Goal: Obtain resource: Download file/media

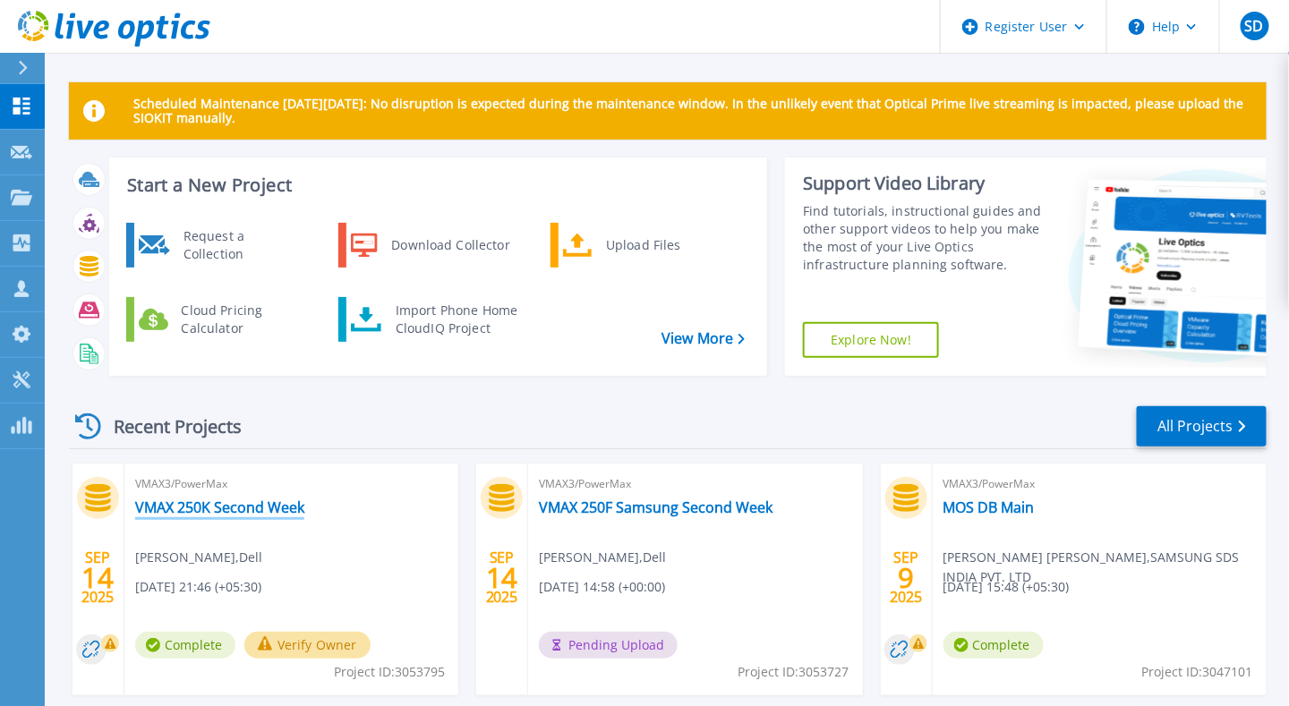
click at [230, 503] on link "VMAX 250K Second Week" at bounding box center [219, 507] width 169 height 18
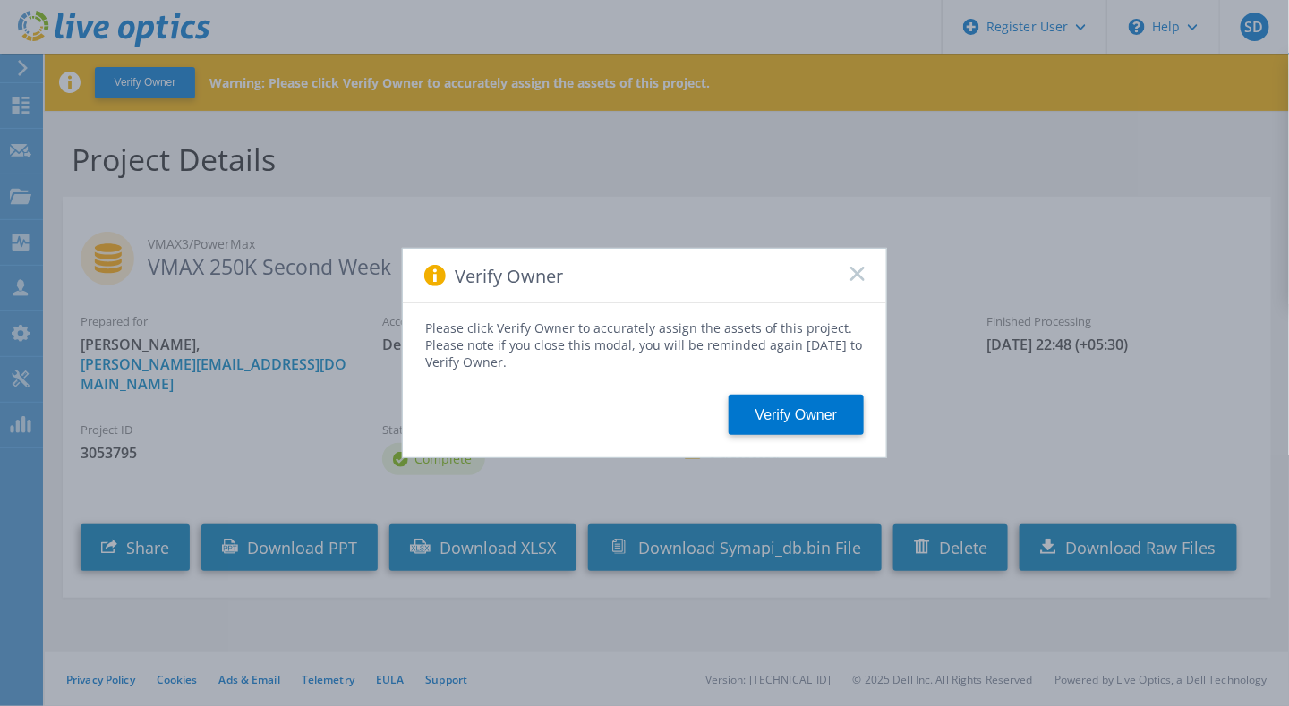
click at [856, 270] on icon at bounding box center [857, 274] width 14 height 14
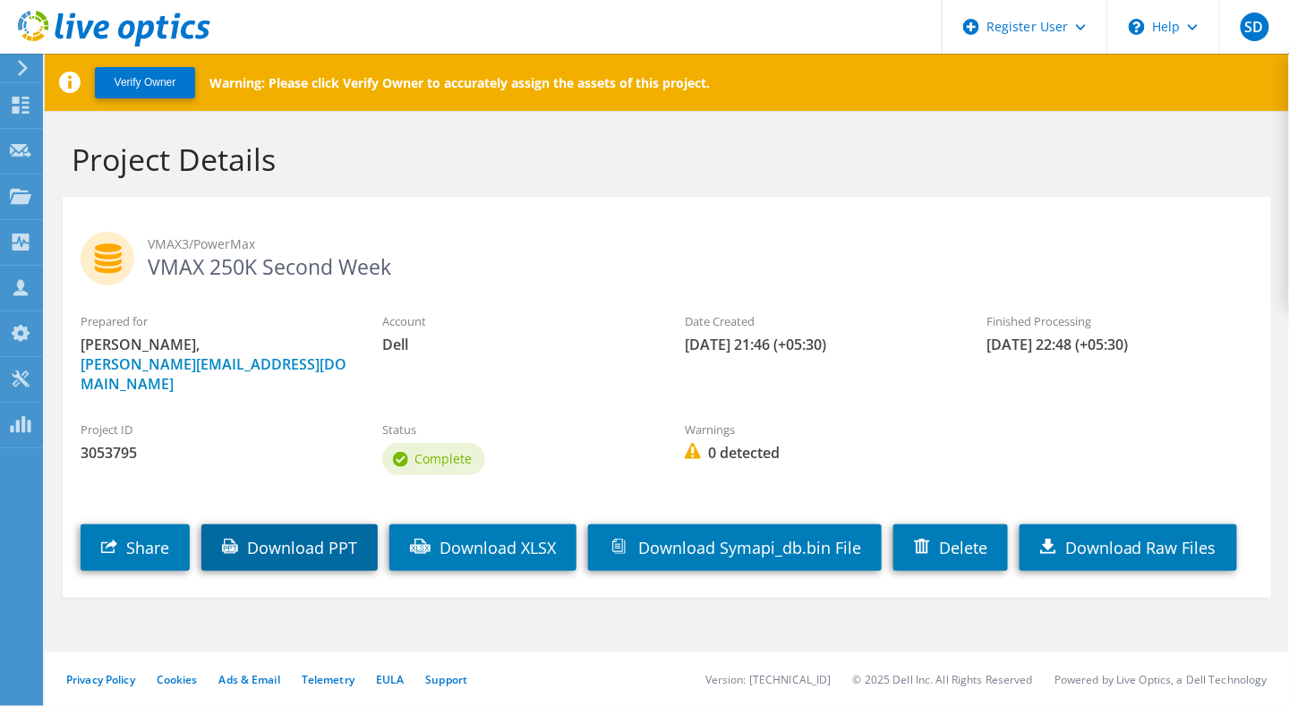
click at [309, 534] on link "Download PPT" at bounding box center [289, 547] width 176 height 47
